Goal: Task Accomplishment & Management: Use online tool/utility

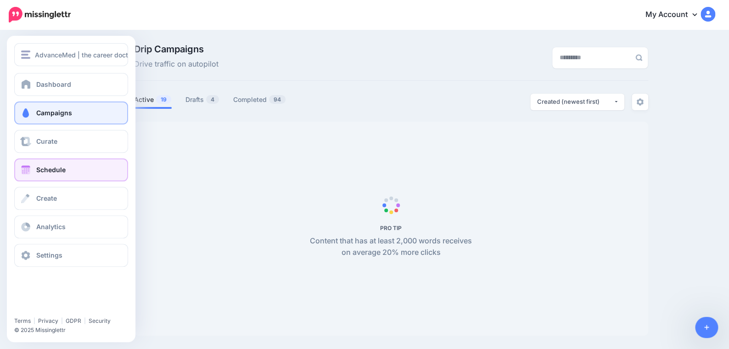
click at [58, 170] on span "Schedule" at bounding box center [50, 170] width 29 height 8
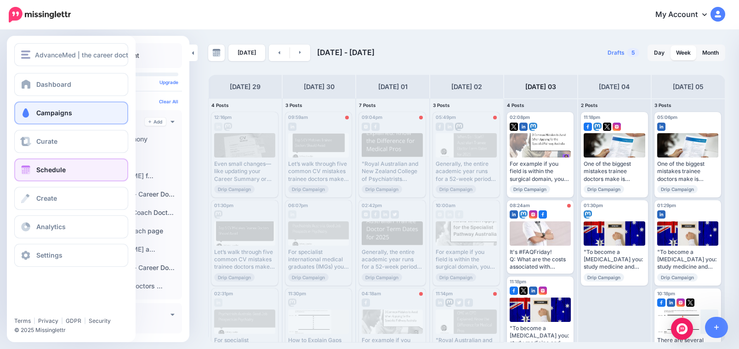
click at [37, 109] on span "Campaigns" at bounding box center [54, 113] width 36 height 8
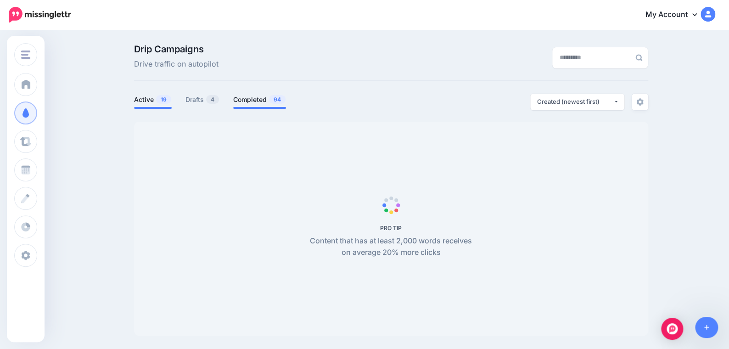
click at [253, 102] on link "Completed 94" at bounding box center [259, 99] width 53 height 11
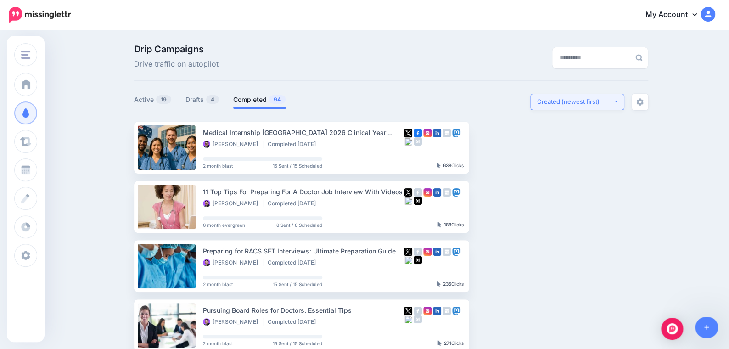
click at [587, 97] on button "Created (newest first)" at bounding box center [578, 102] width 94 height 17
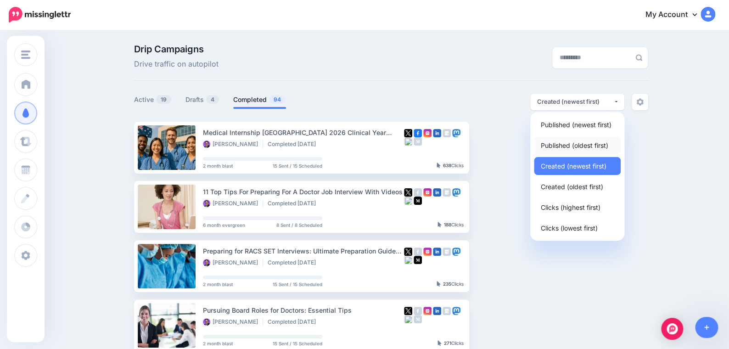
click at [581, 146] on span "Published (oldest first)" at bounding box center [575, 145] width 68 height 11
select select "**********"
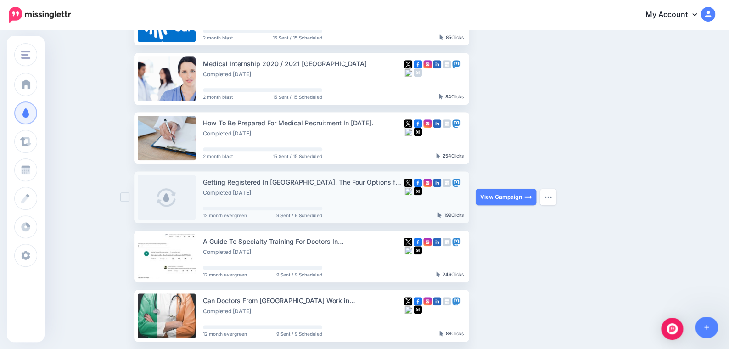
scroll to position [490, 0]
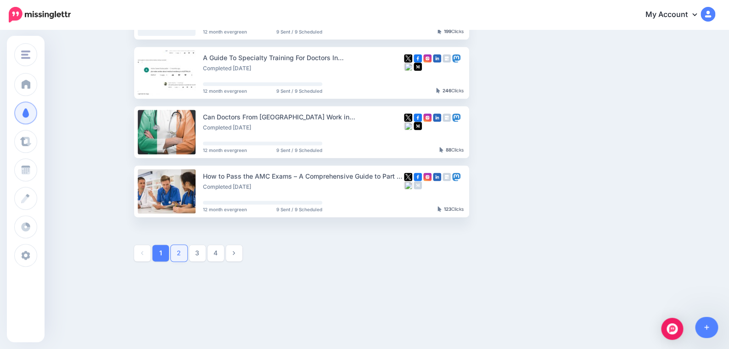
click at [184, 254] on link "2" at bounding box center [179, 253] width 17 height 17
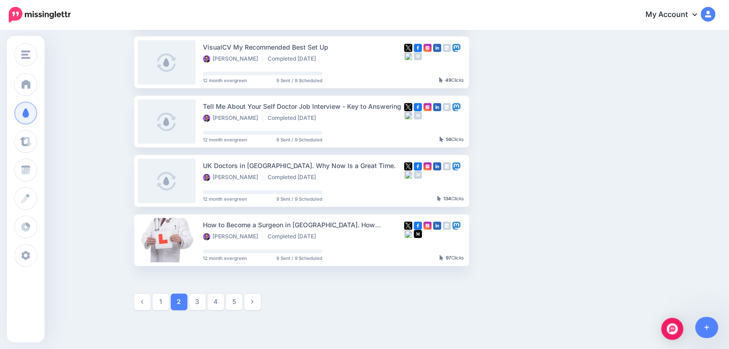
scroll to position [494, 0]
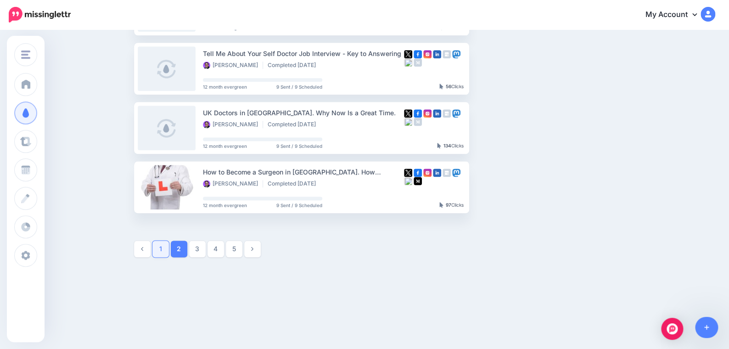
click at [163, 249] on link "1" at bounding box center [161, 249] width 17 height 17
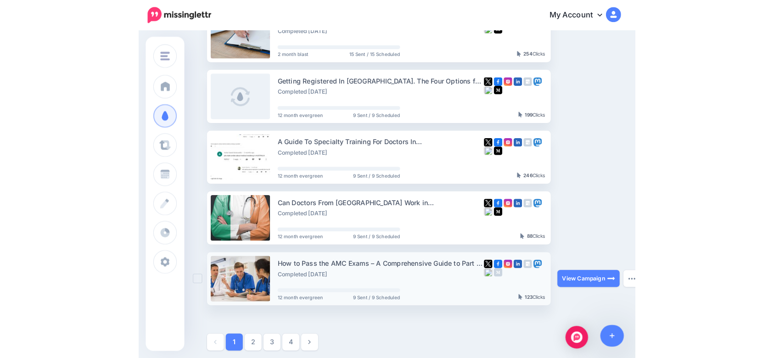
scroll to position [429, 0]
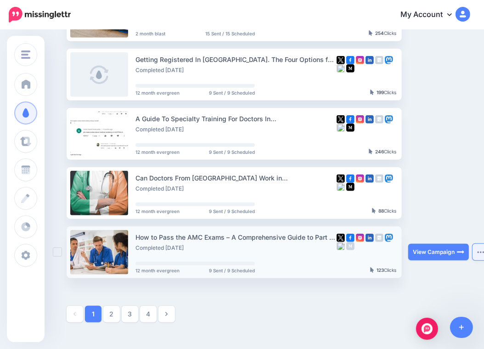
click at [477, 259] on button "button" at bounding box center [481, 252] width 17 height 17
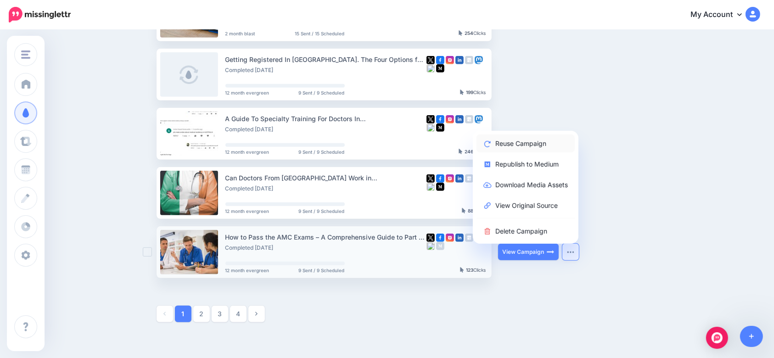
click at [530, 136] on link "Reuse Campaign" at bounding box center [526, 144] width 98 height 18
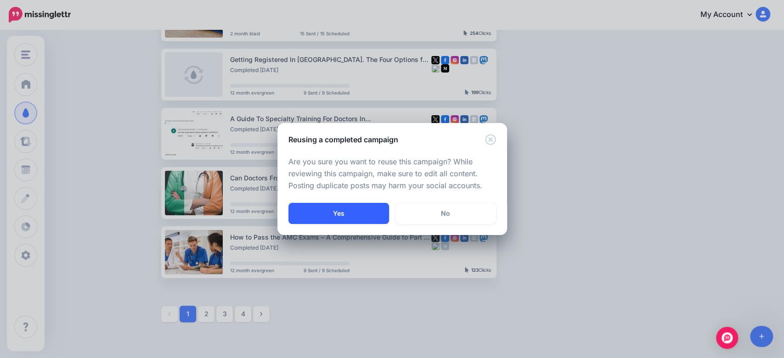
click at [347, 212] on button "Yes" at bounding box center [338, 213] width 101 height 21
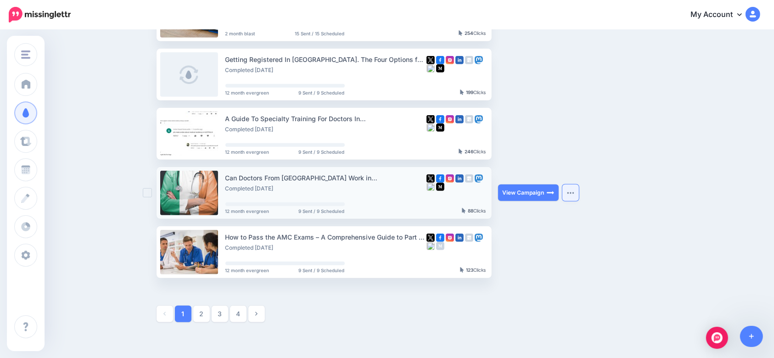
click at [577, 190] on button "button" at bounding box center [571, 193] width 17 height 17
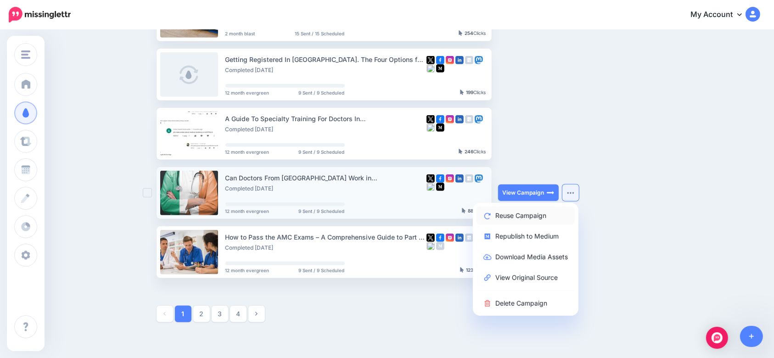
click at [533, 215] on link "Reuse Campaign" at bounding box center [526, 216] width 98 height 18
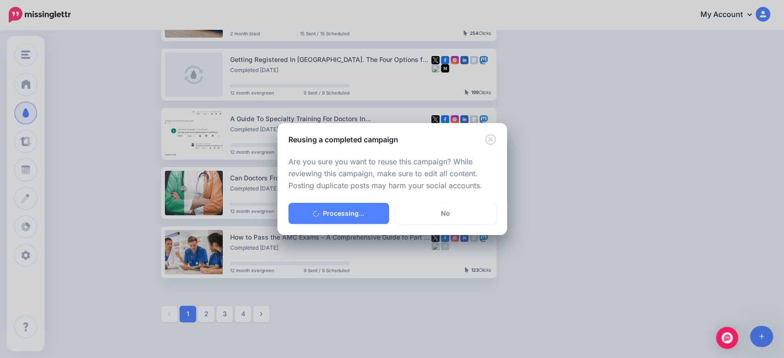
click at [484, 138] on div "Reusing a completed campaign" at bounding box center [392, 134] width 230 height 22
click at [490, 140] on icon "Close" at bounding box center [490, 139] width 11 height 11
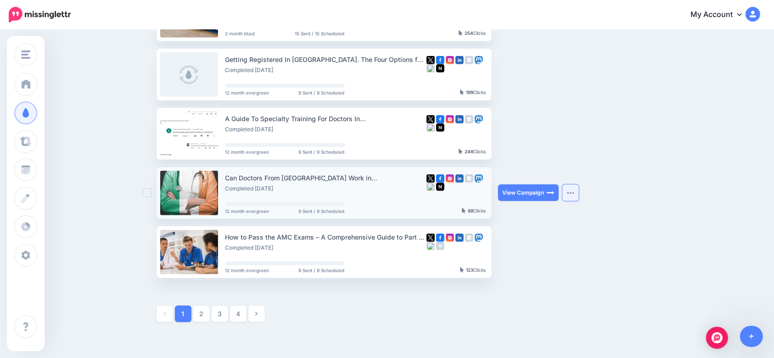
click at [573, 188] on button "button" at bounding box center [571, 193] width 17 height 17
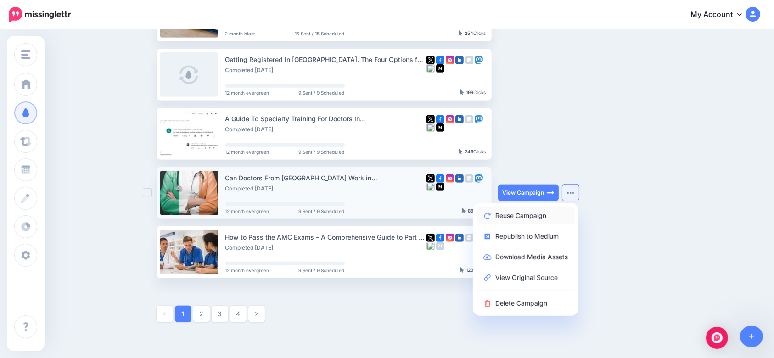
click at [514, 217] on link "Reuse Campaign" at bounding box center [526, 216] width 98 height 18
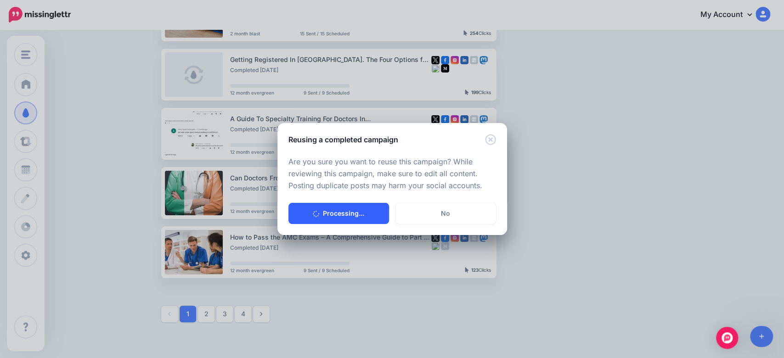
click at [331, 209] on button "Processing..." at bounding box center [338, 213] width 101 height 21
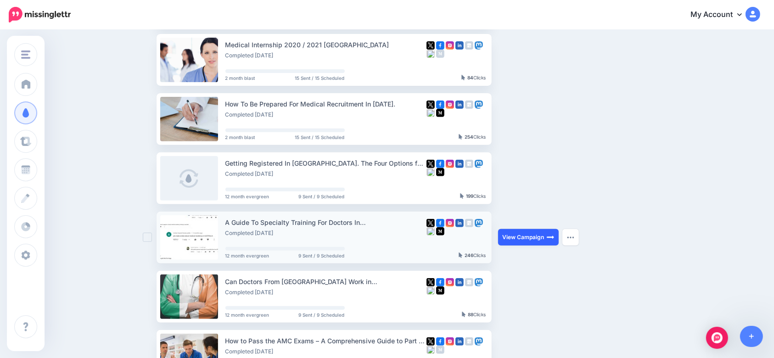
scroll to position [367, 0]
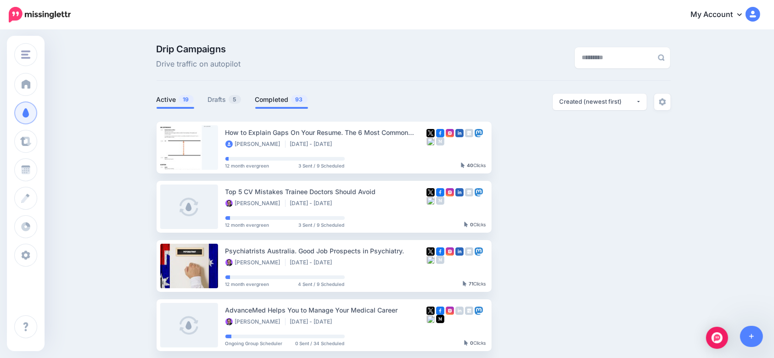
click at [277, 102] on link "Completed 93" at bounding box center [281, 99] width 53 height 11
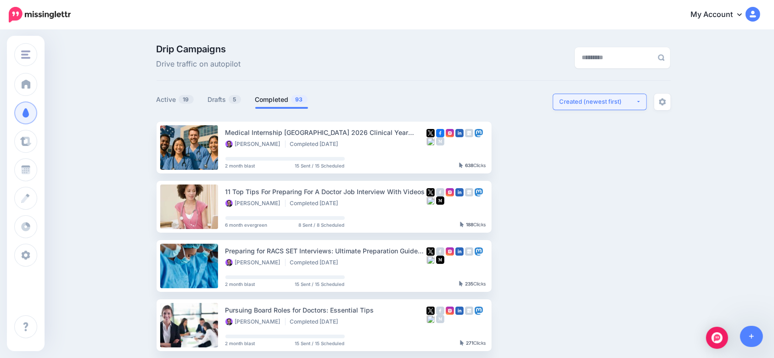
click at [593, 98] on div "Created (newest first)" at bounding box center [598, 101] width 76 height 9
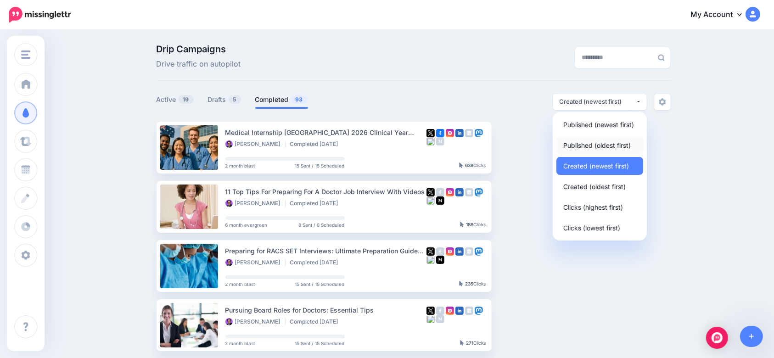
click at [592, 143] on span "Published (oldest first)" at bounding box center [598, 145] width 68 height 11
select select "**********"
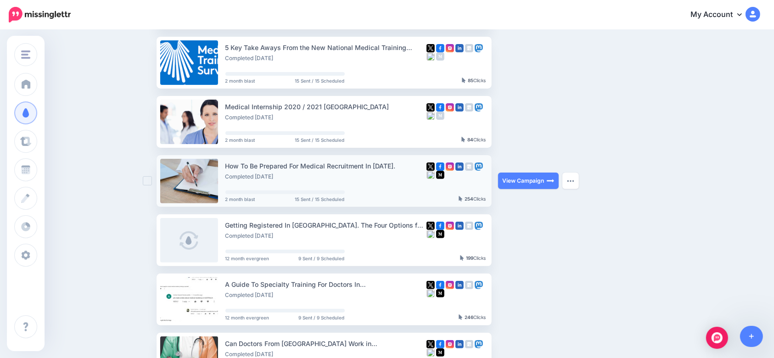
scroll to position [367, 0]
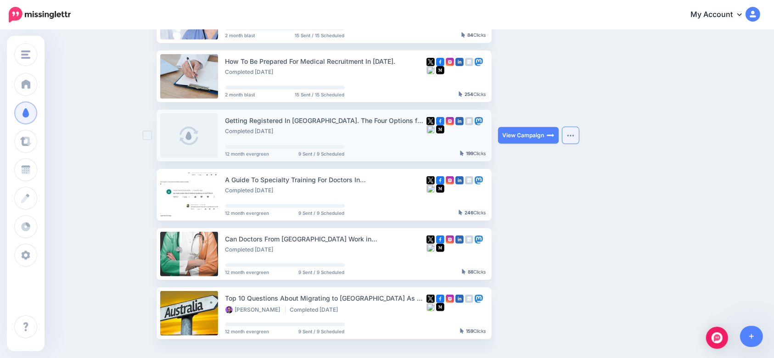
click at [574, 127] on button "button" at bounding box center [571, 135] width 17 height 17
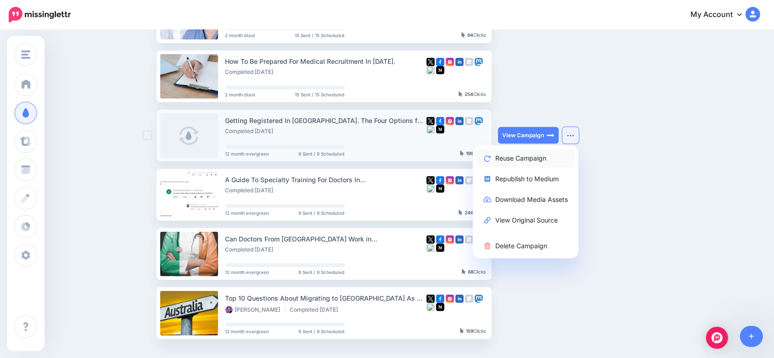
click at [500, 157] on link "Reuse Campaign" at bounding box center [526, 158] width 98 height 18
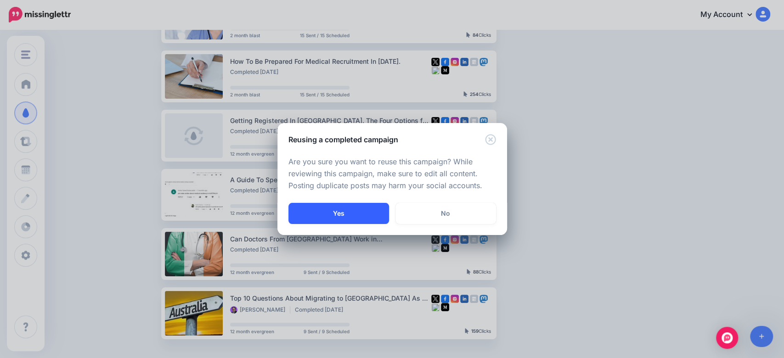
click at [358, 213] on button "Yes" at bounding box center [338, 213] width 101 height 21
